Goal: Task Accomplishment & Management: Complete application form

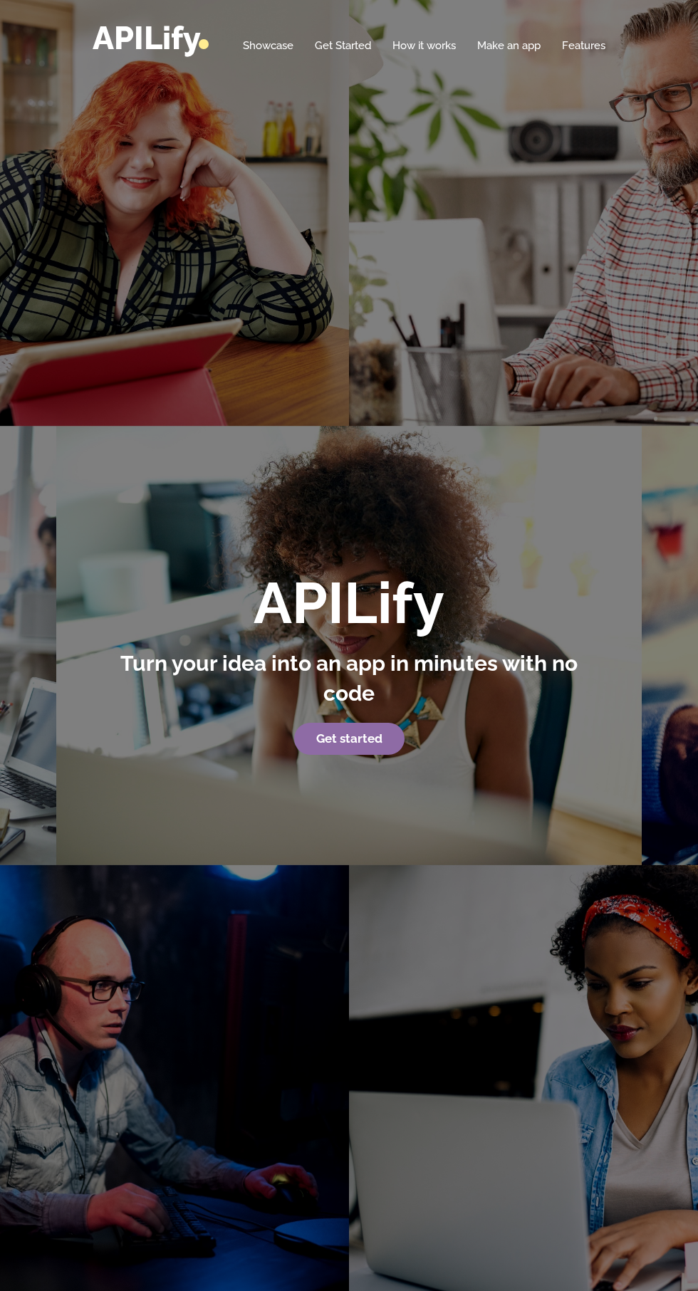
click at [397, 755] on link "Get started" at bounding box center [349, 739] width 110 height 33
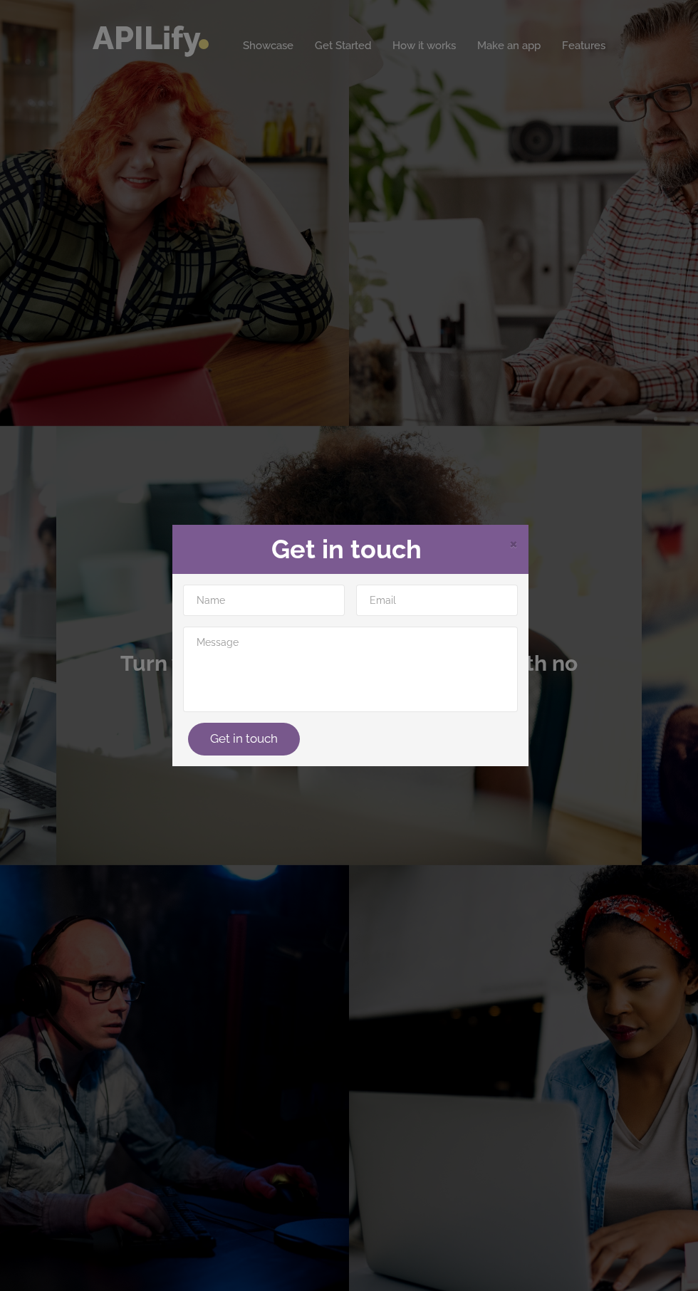
click at [466, 867] on div "× Get in touch Get in touch" at bounding box center [349, 645] width 698 height 1291
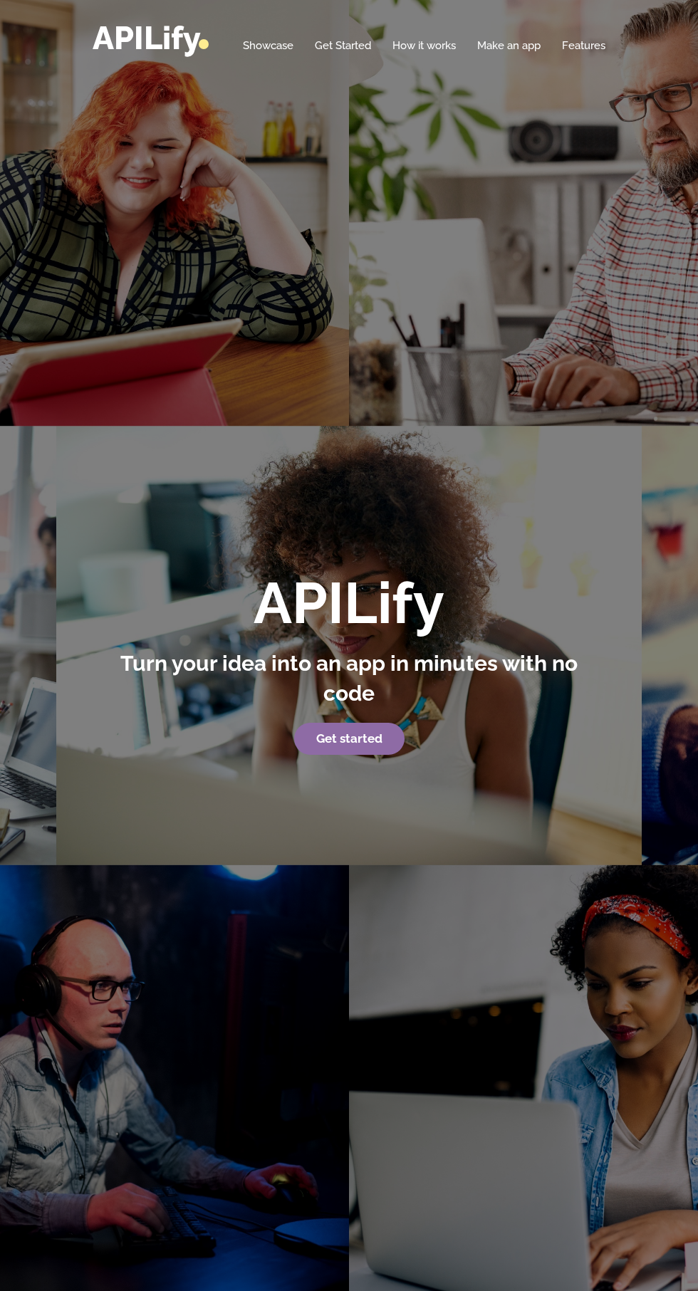
click at [382, 755] on link "Get started" at bounding box center [349, 739] width 110 height 33
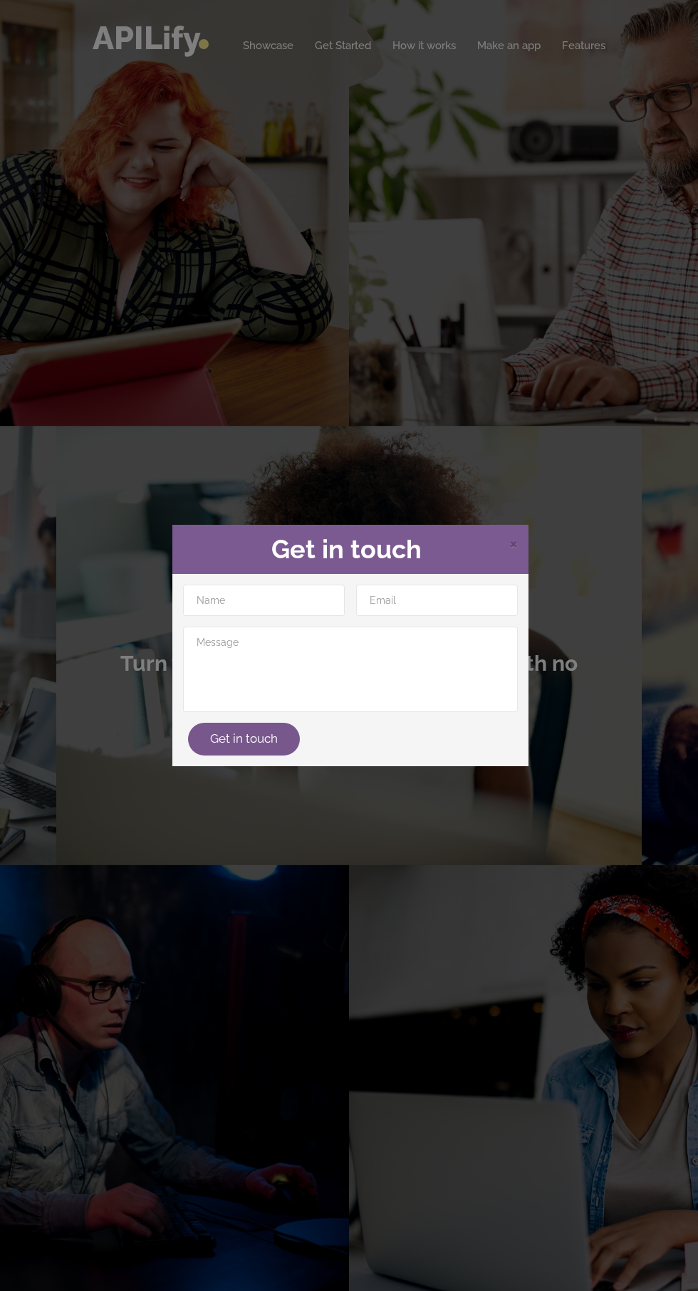
click at [485, 899] on div "× Get in touch Get in touch" at bounding box center [349, 645] width 698 height 1291
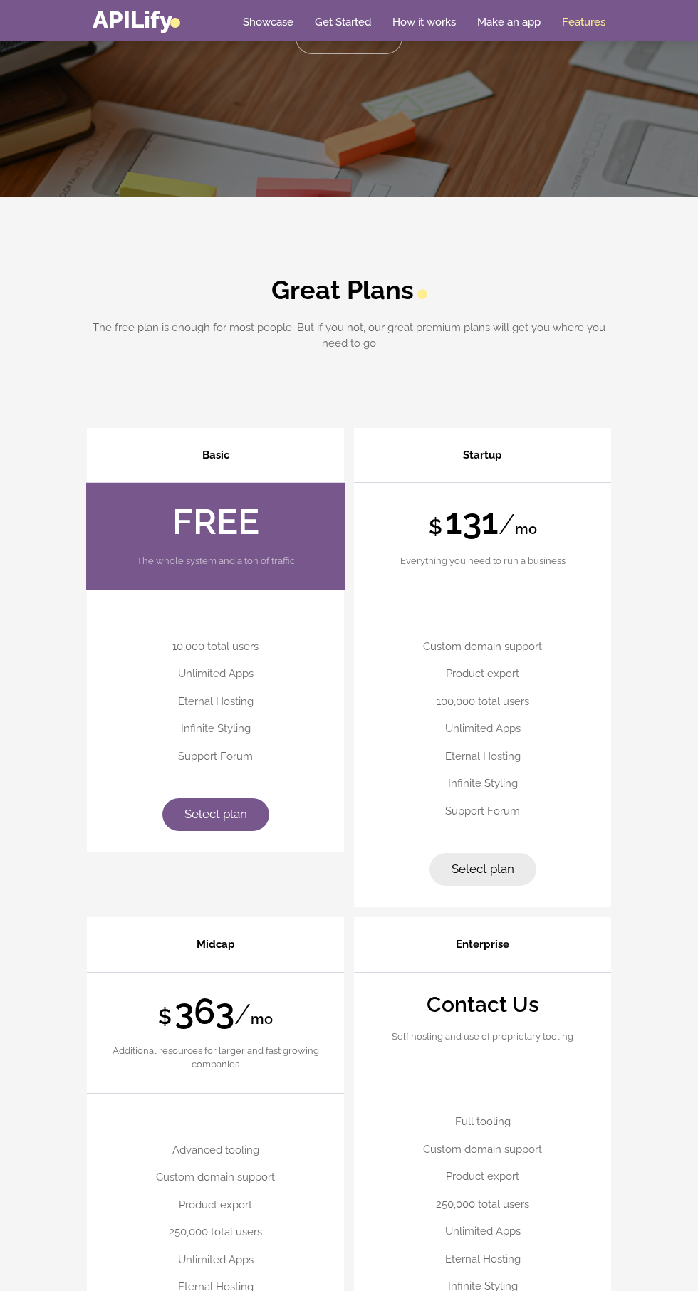
scroll to position [4751, 0]
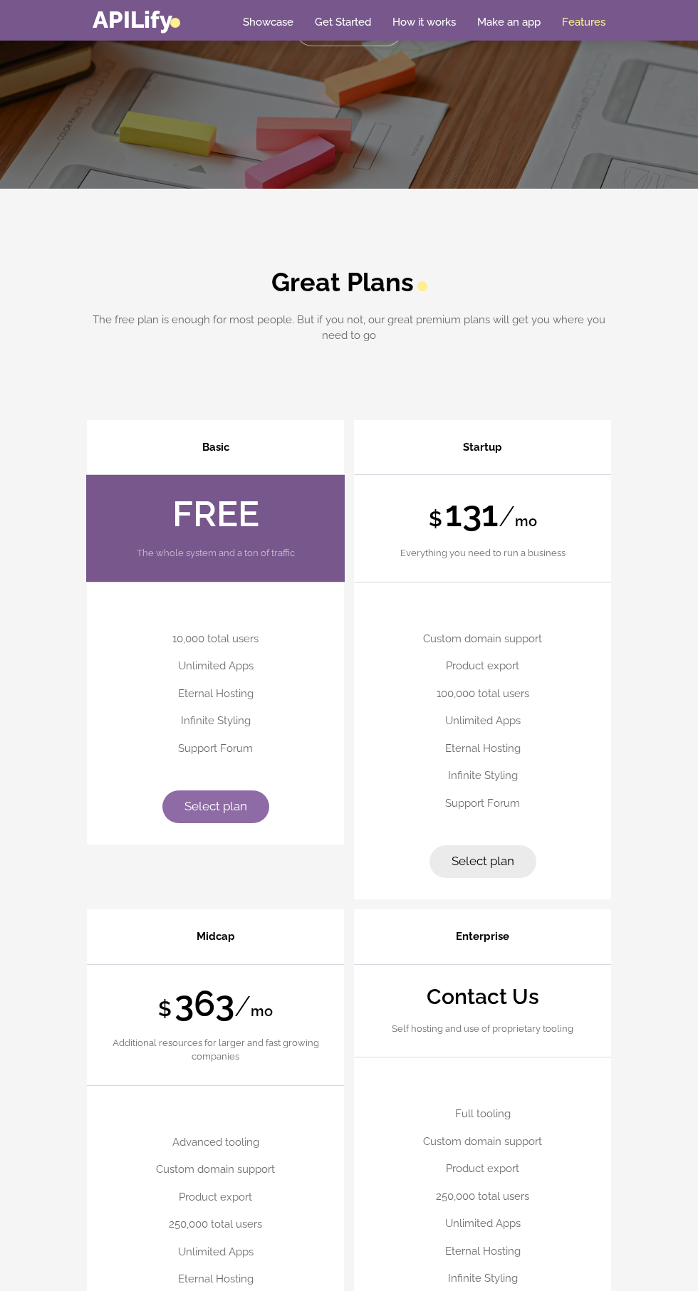
click at [259, 823] on link "Select plan" at bounding box center [215, 806] width 107 height 33
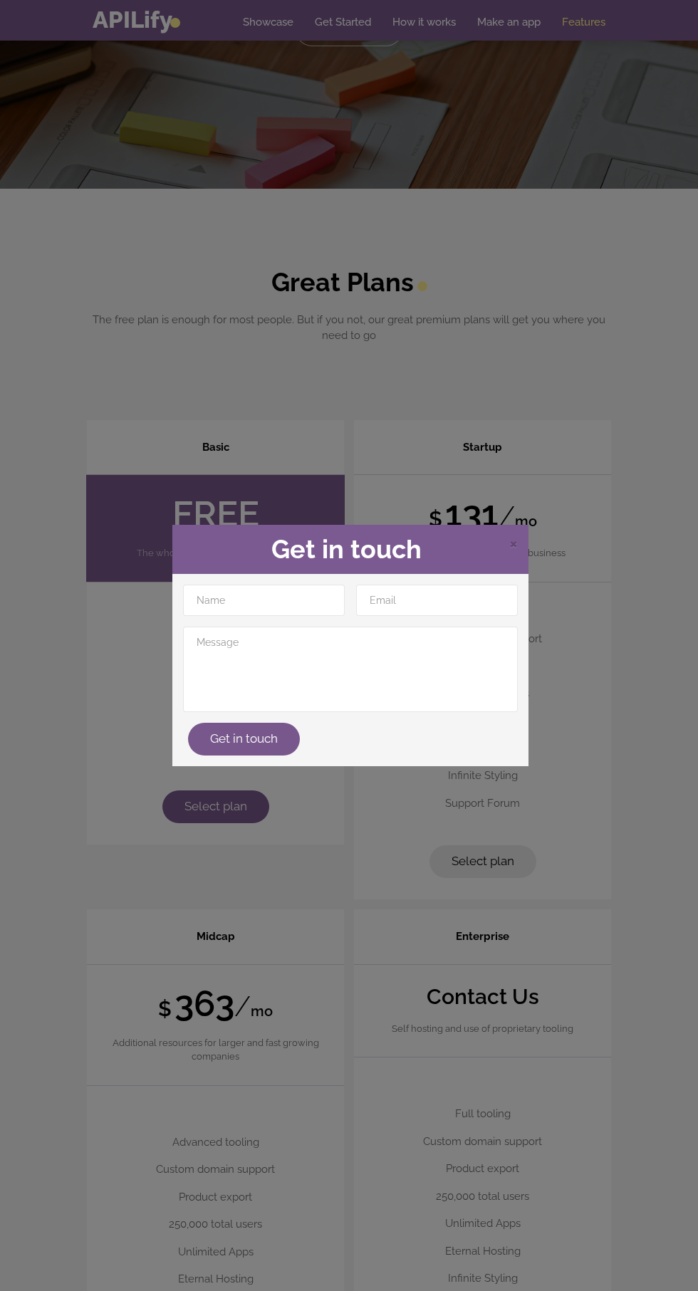
click at [365, 963] on div "× Get in touch Get in touch" at bounding box center [349, 645] width 698 height 1291
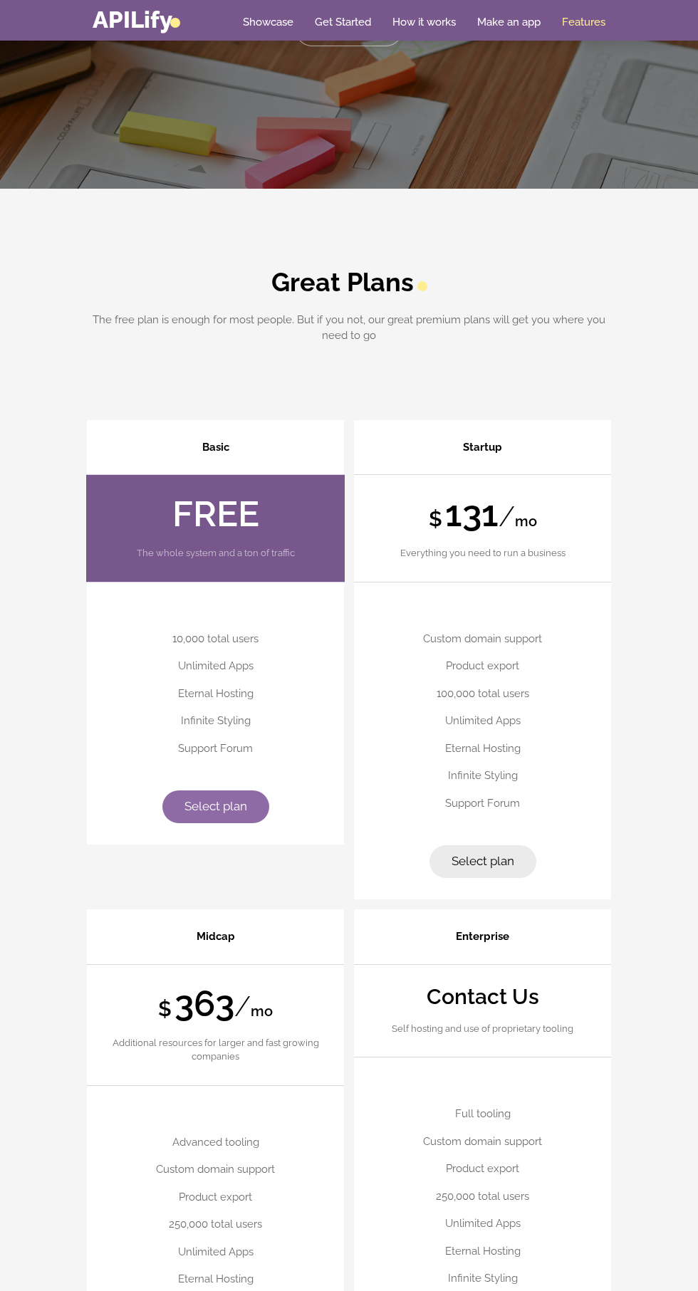
click at [260, 823] on link "Select plan" at bounding box center [215, 806] width 107 height 33
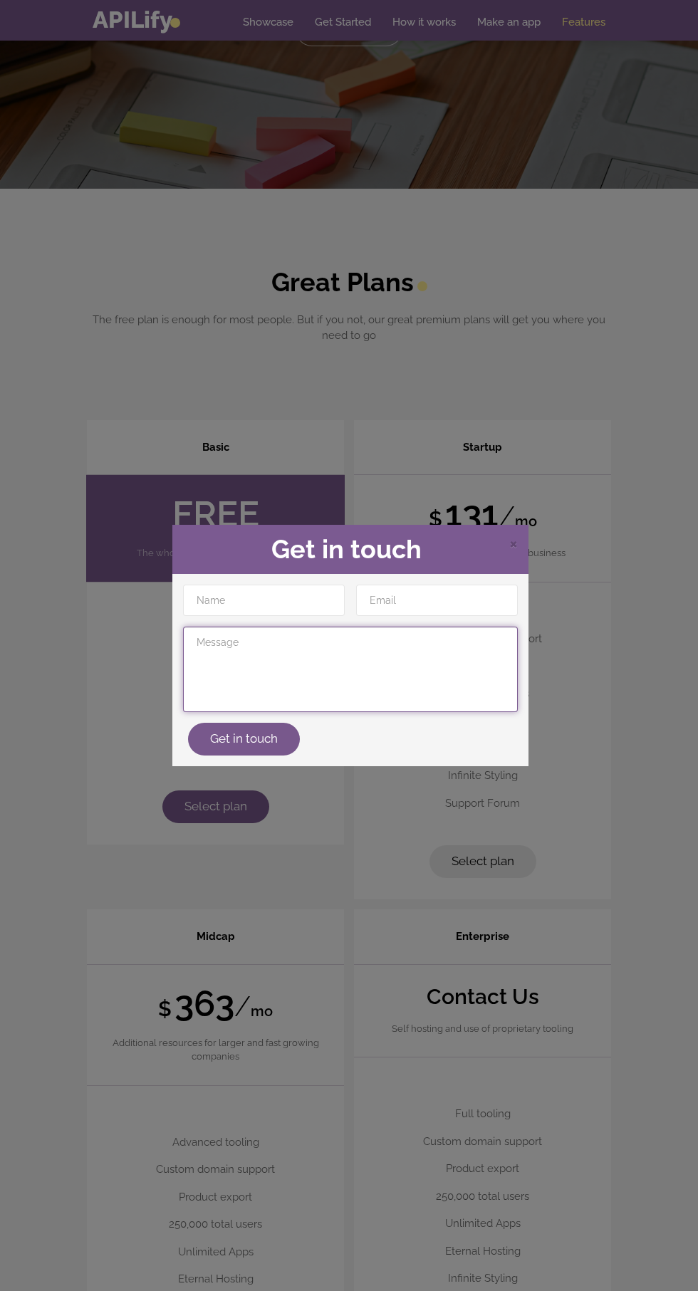
click at [346, 638] on textarea at bounding box center [350, 669] width 335 height 85
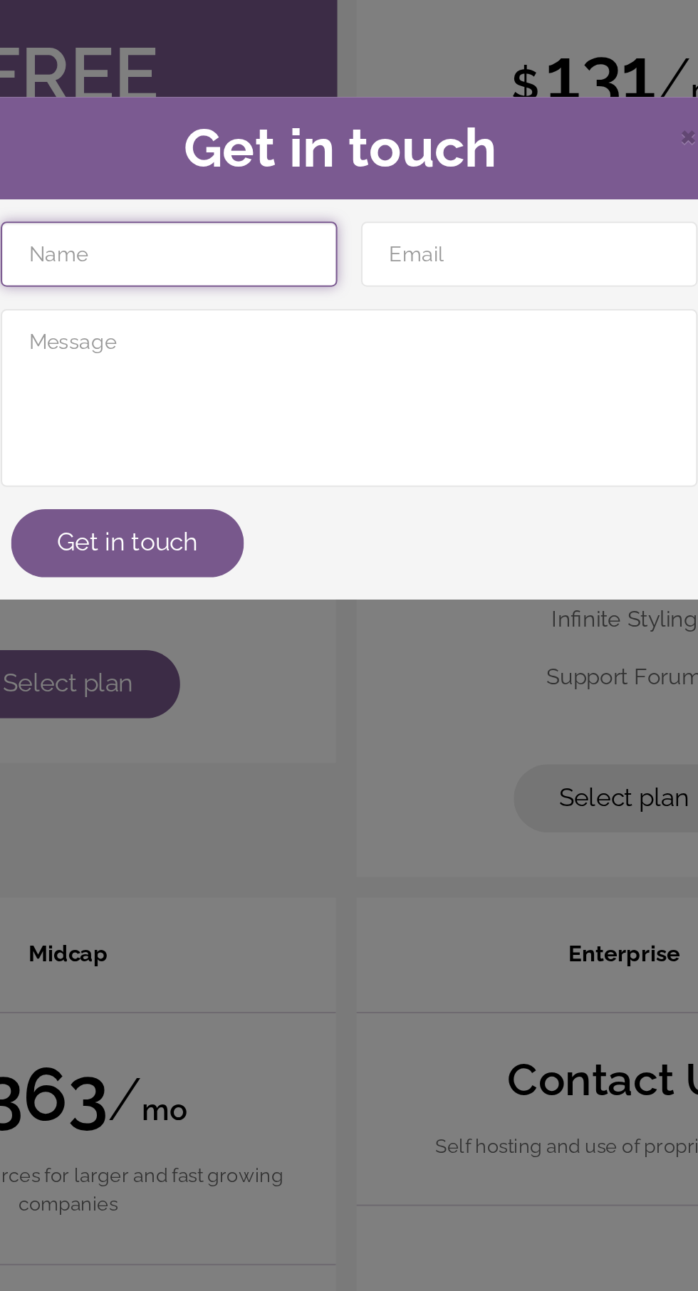
click at [303, 604] on input "text" at bounding box center [264, 600] width 162 height 31
type input "OBINNA DAVID OKWUDILI"
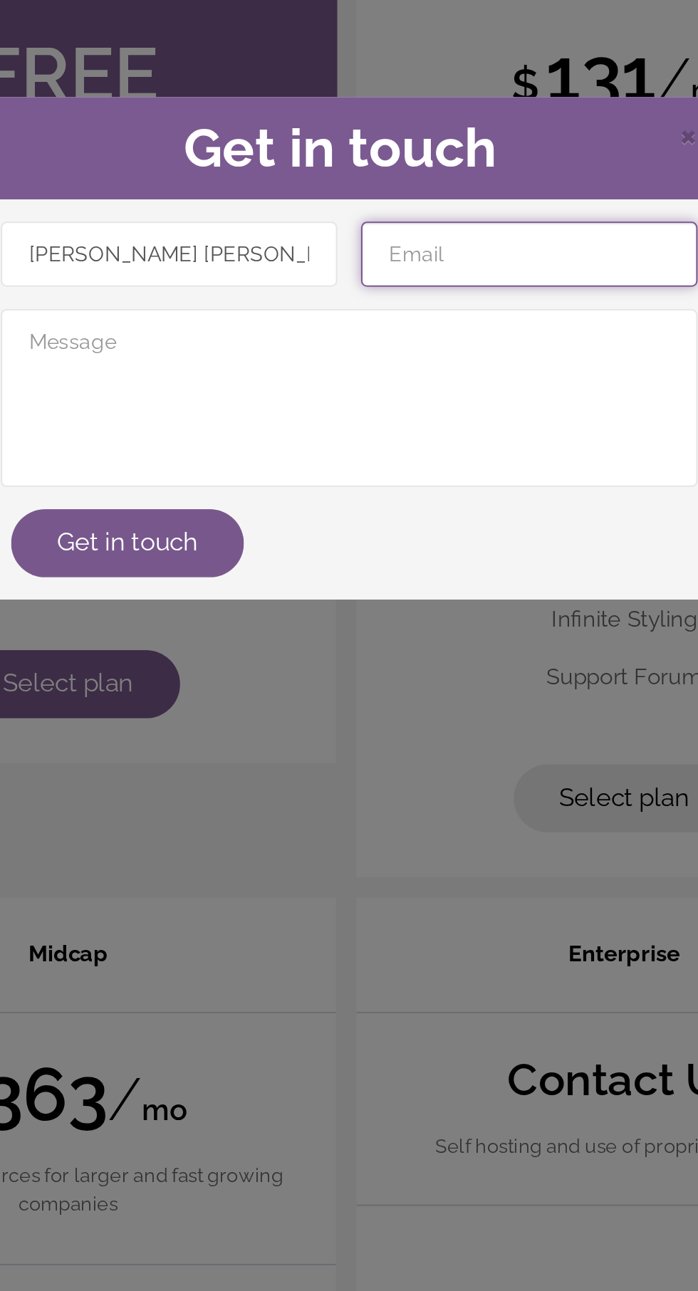
type input "davidshouseofroyalty@gmail.com"
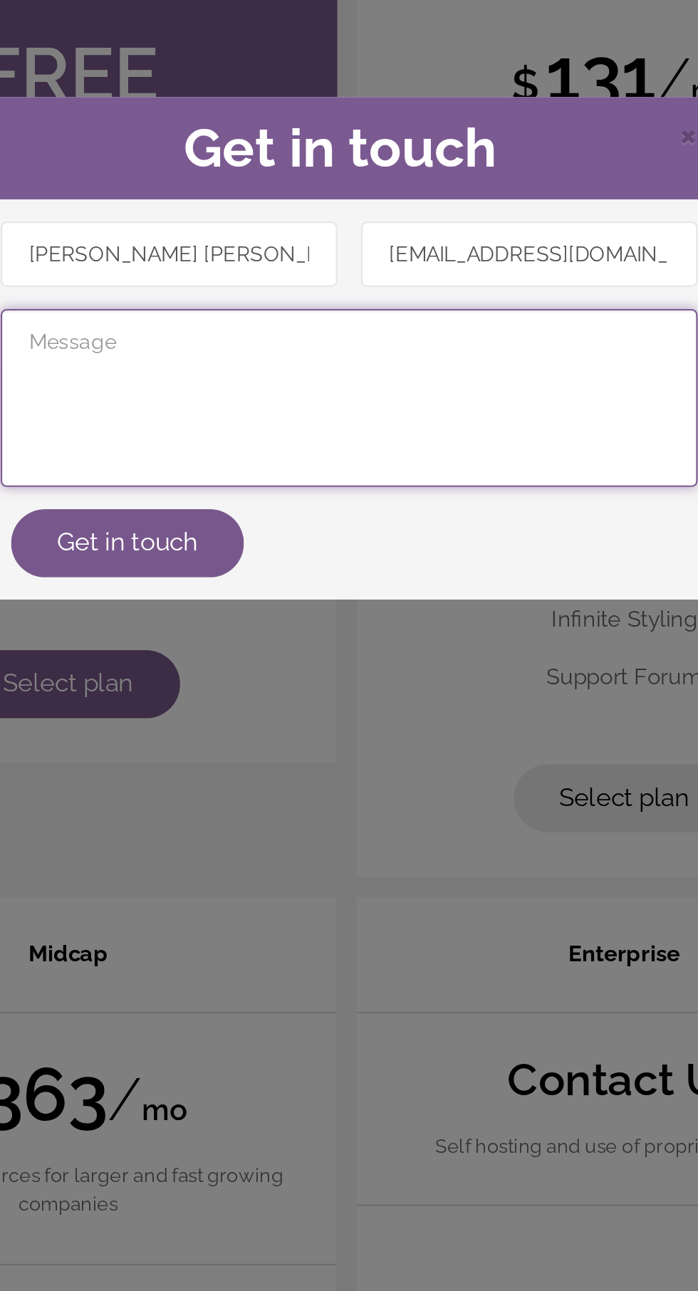
click at [451, 683] on textarea at bounding box center [350, 669] width 335 height 85
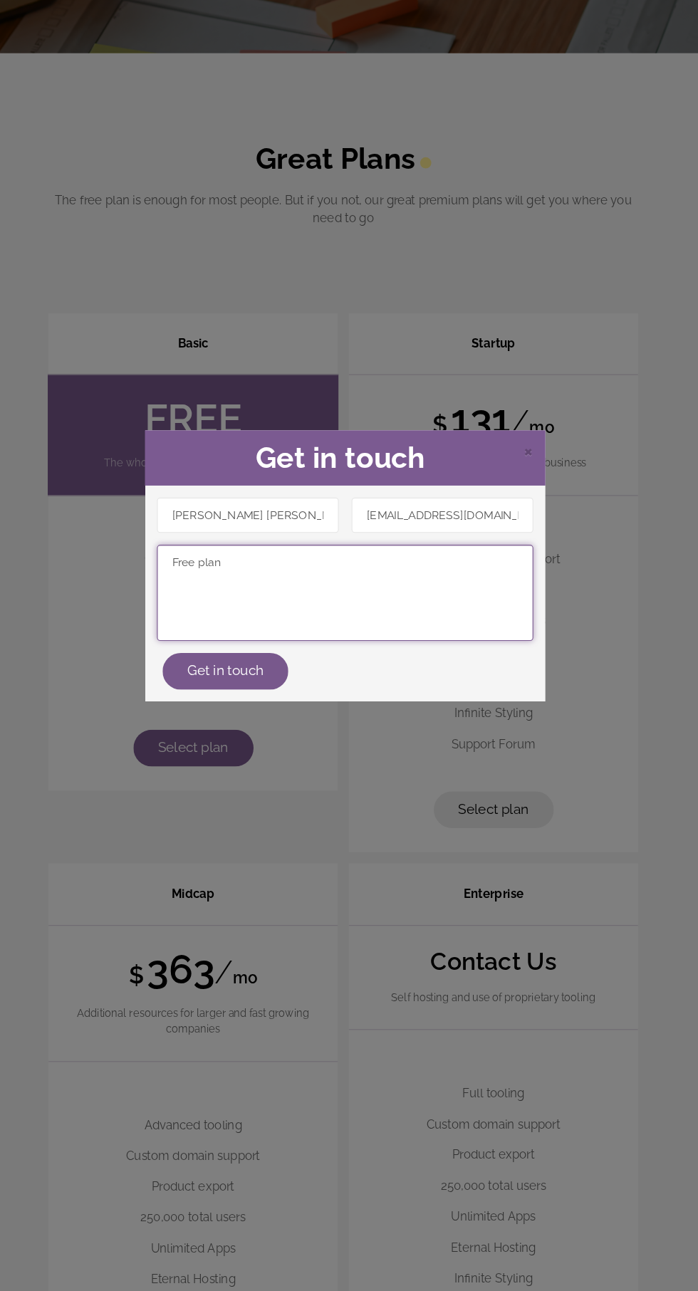
scroll to position [4746, 0]
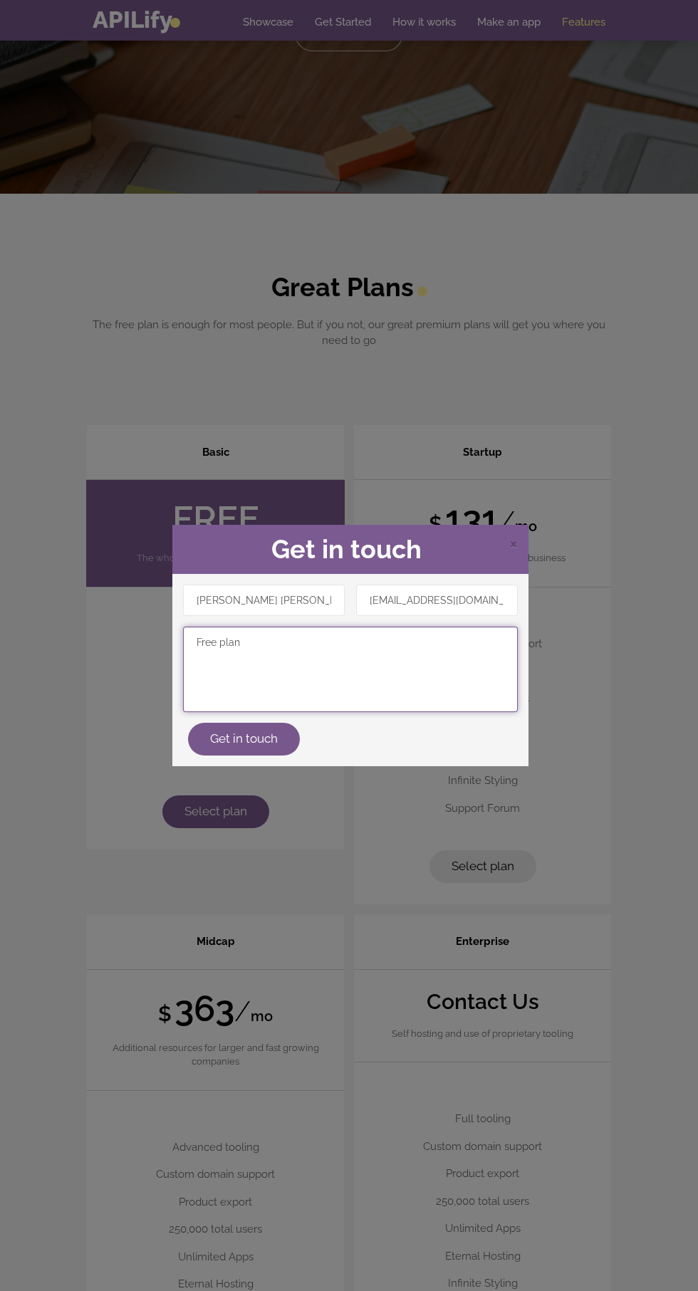
type textarea "Free plan"
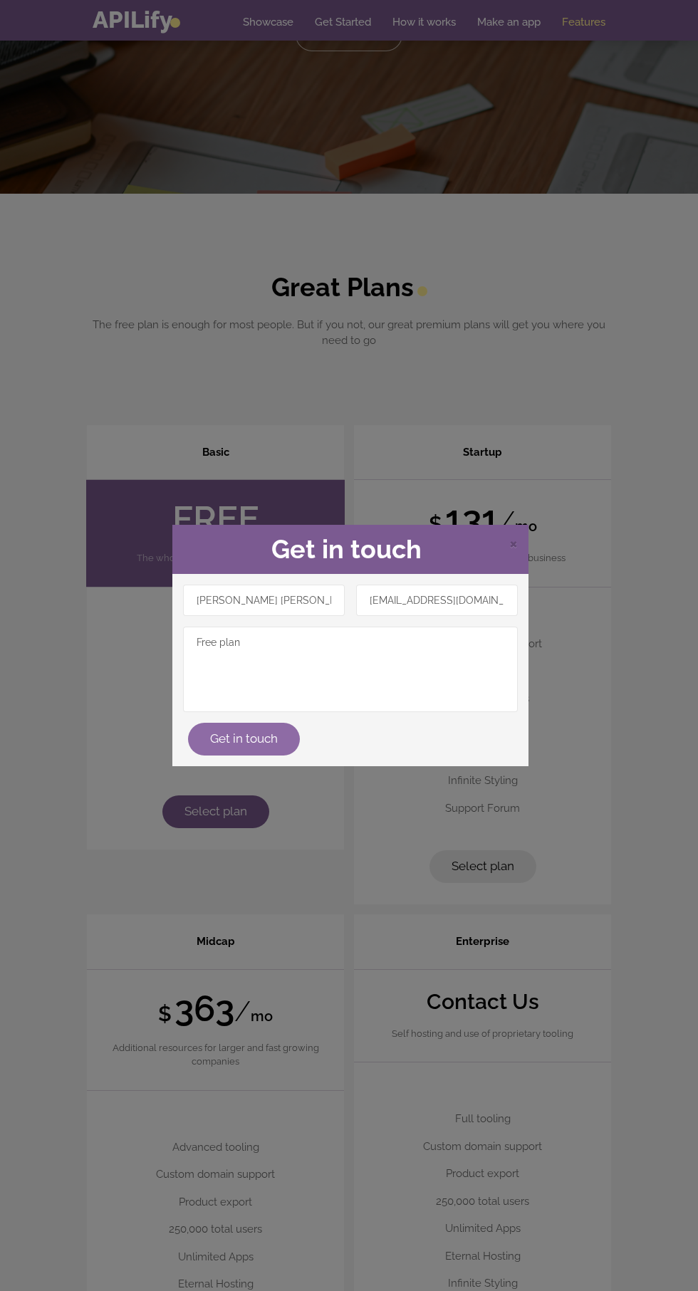
click at [263, 750] on button "Get in touch" at bounding box center [244, 739] width 112 height 33
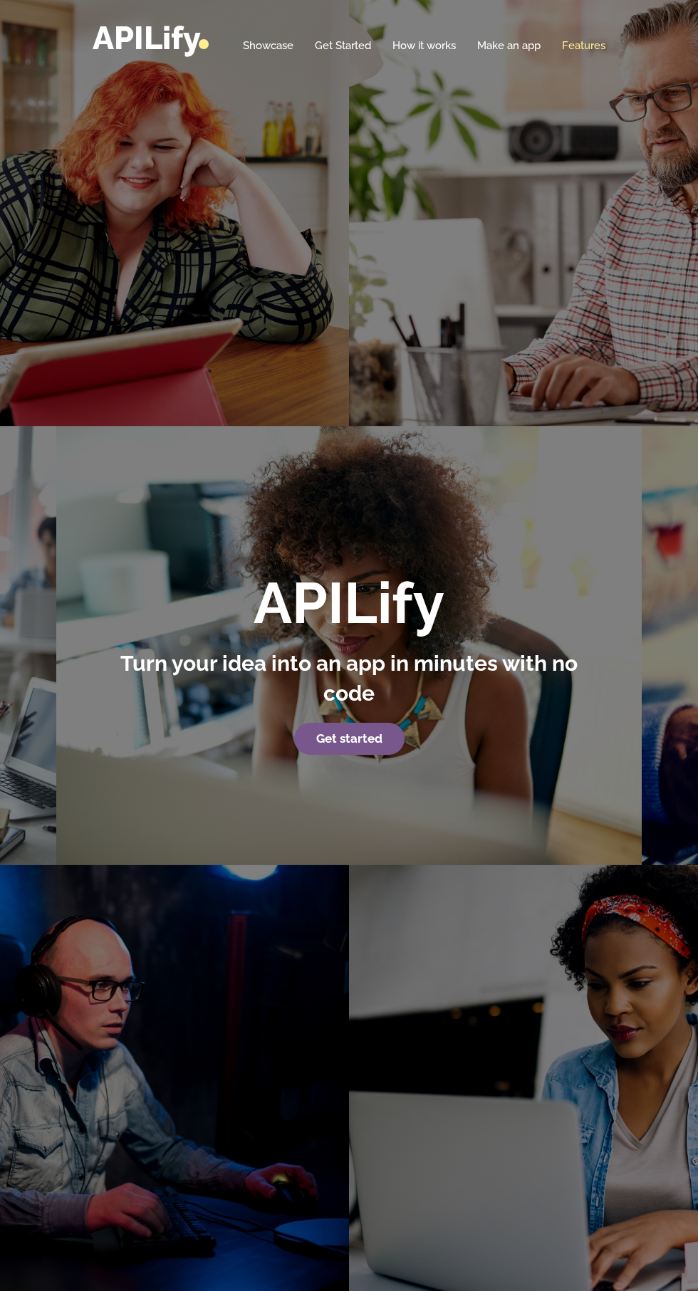
click at [596, 46] on link "Features" at bounding box center [583, 45] width 43 height 14
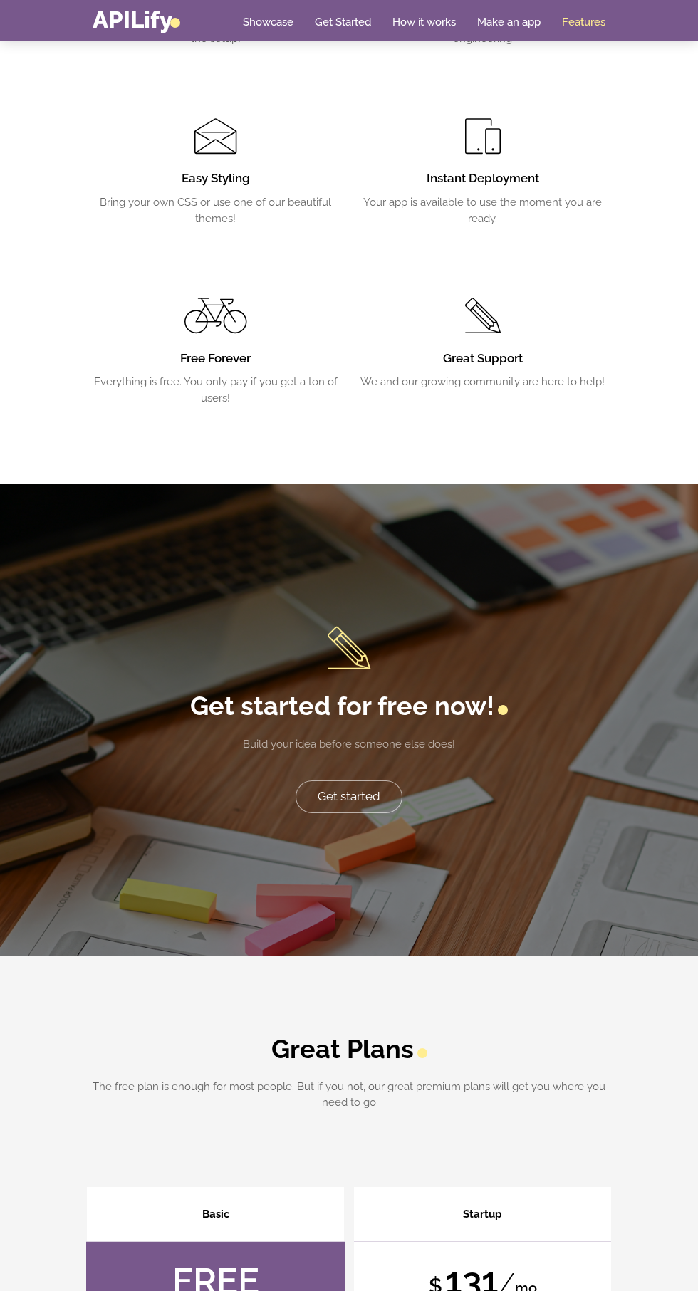
scroll to position [3976, 0]
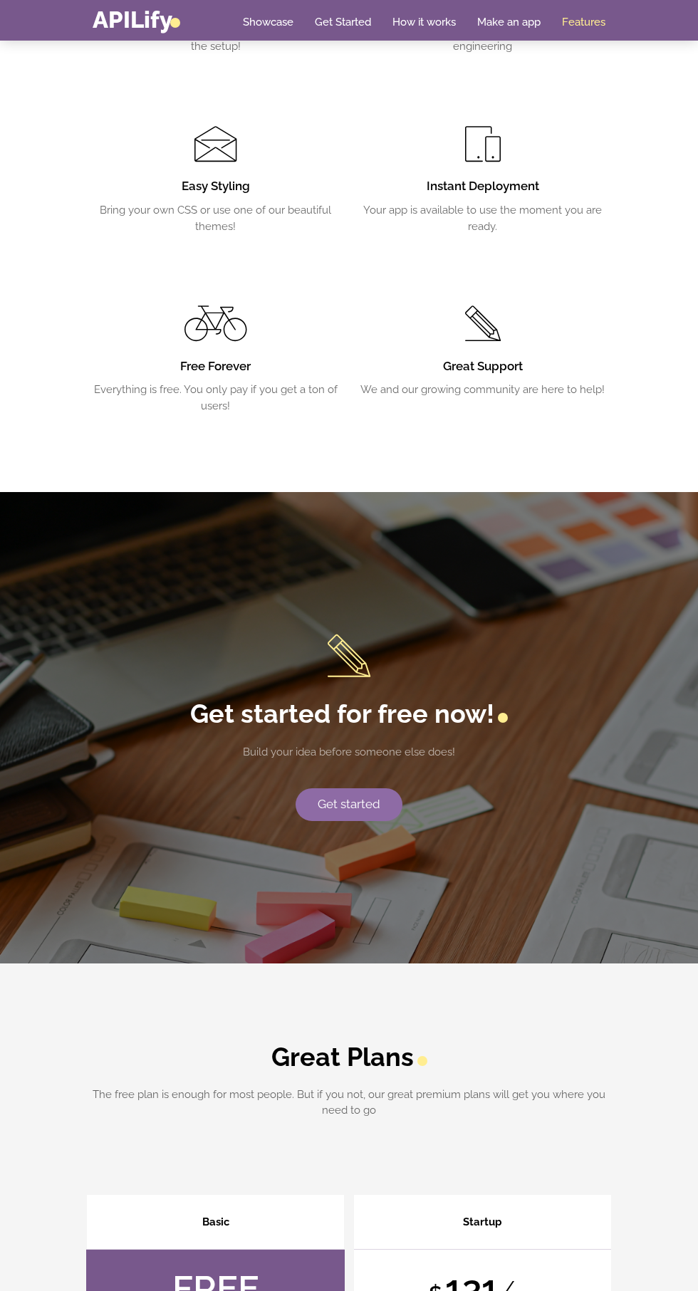
click at [397, 821] on link "Get started" at bounding box center [348, 804] width 107 height 33
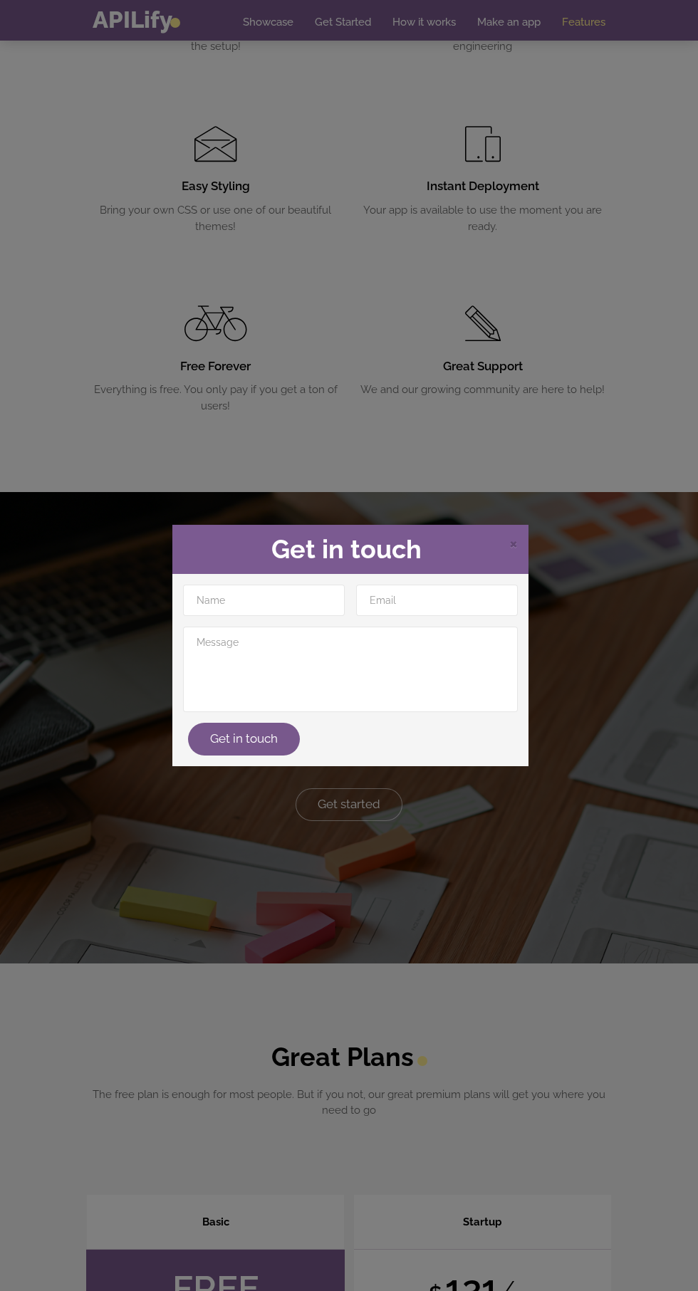
click at [454, 1009] on div "× Get in touch Get in touch" at bounding box center [349, 645] width 698 height 1291
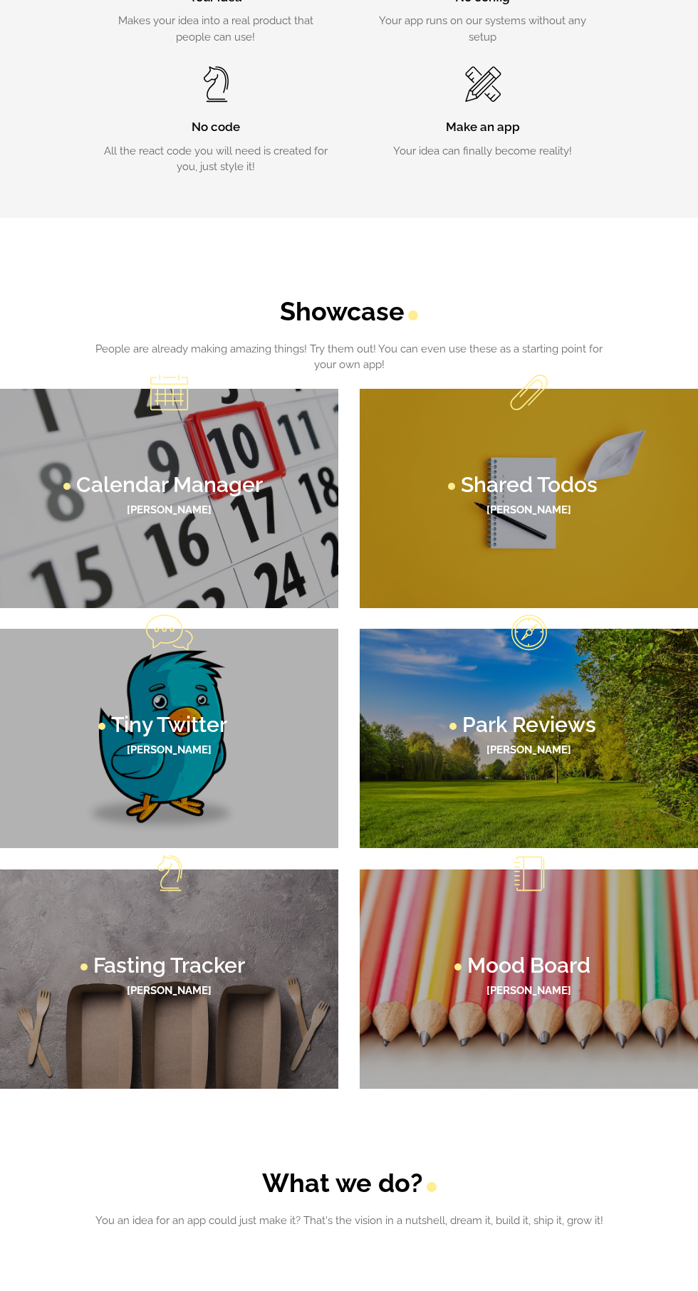
scroll to position [0, 0]
